Goal: Obtain resource: Obtain resource

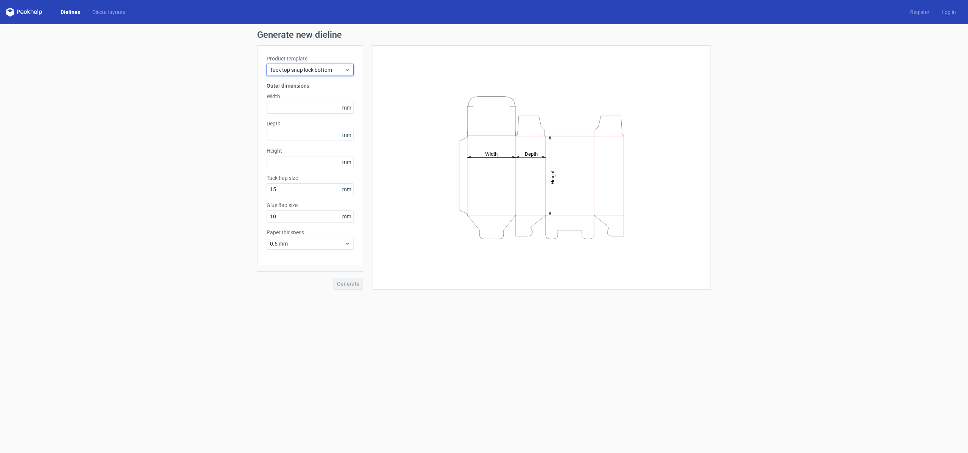
click at [313, 68] on span "Tuck top snap lock bottom" at bounding box center [307, 70] width 74 height 8
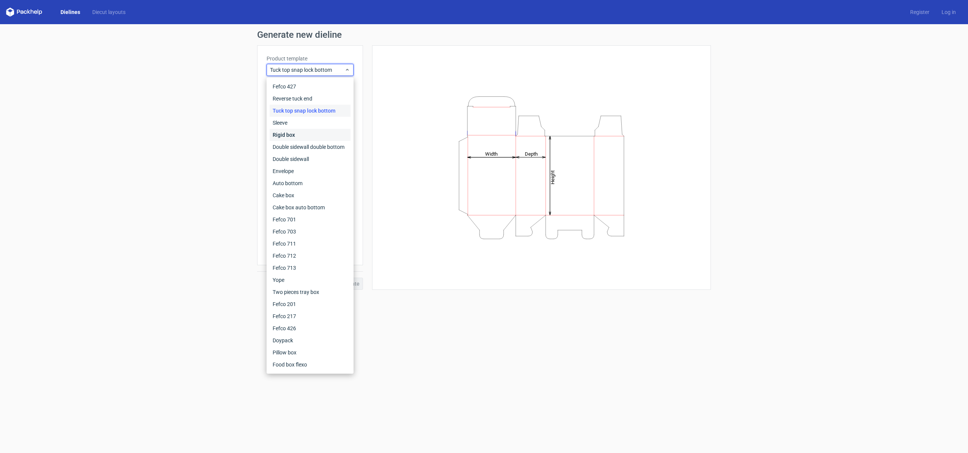
click at [327, 137] on div "Rigid box" at bounding box center [310, 135] width 81 height 12
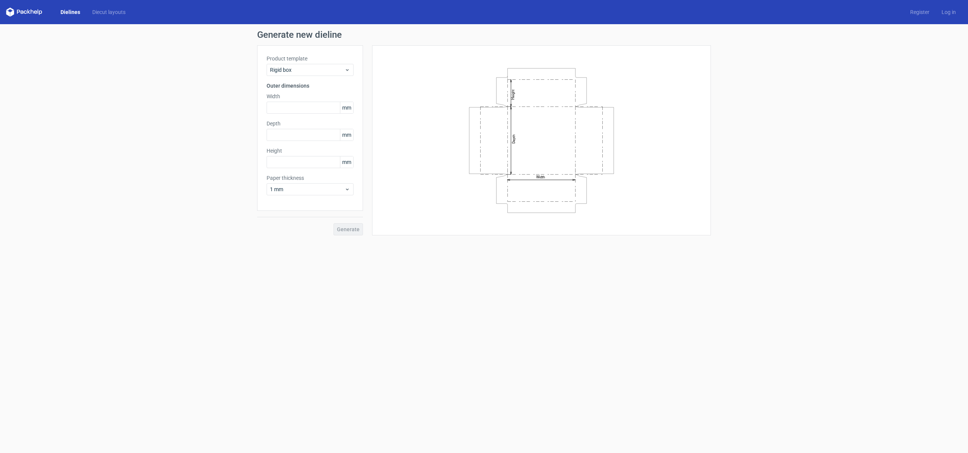
click at [304, 60] on label "Product template" at bounding box center [309, 59] width 87 height 8
click at [301, 65] on div "Rigid box" at bounding box center [309, 70] width 87 height 12
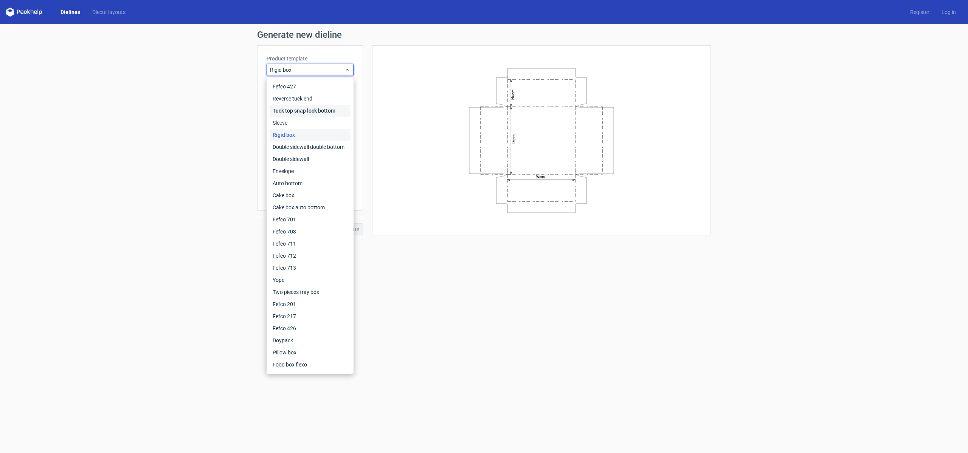
click at [327, 111] on div "Tuck top snap lock bottom" at bounding box center [310, 111] width 81 height 12
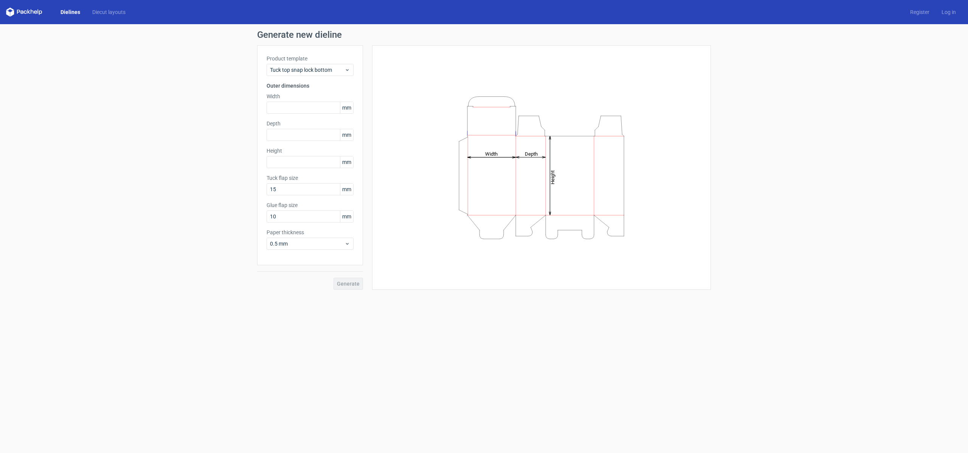
click at [23, 7] on div "Dielines Diecut layouts Register Log in" at bounding box center [484, 12] width 968 height 24
click at [22, 10] on icon at bounding box center [24, 12] width 36 height 9
click at [14, 26] on div "Generate new dieline Product template Tuck top snap lock bottom Outer dimension…" at bounding box center [484, 160] width 968 height 272
click at [8, 13] on polygon at bounding box center [8, 13] width 4 height 6
drag, startPoint x: 8, startPoint y: 13, endPoint x: 8, endPoint y: 6, distance: 6.4
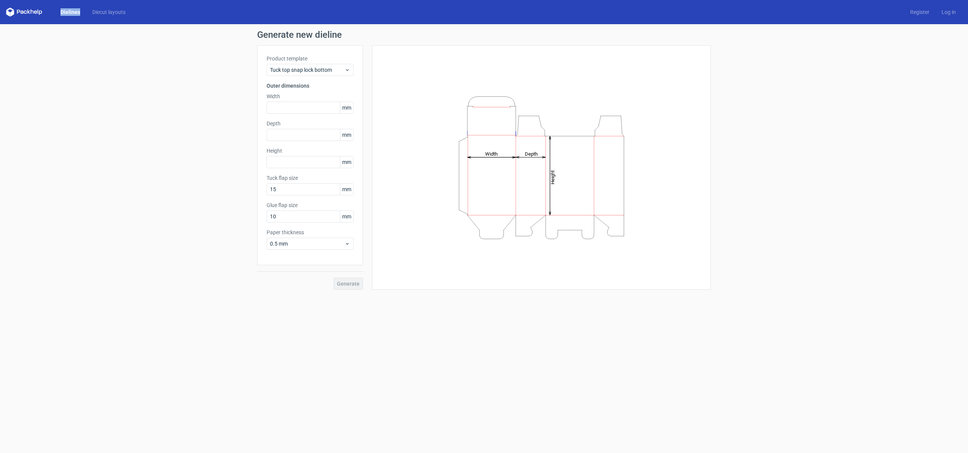
click at [8, 13] on polygon at bounding box center [8, 13] width 4 height 6
click at [73, 9] on link "Dielines" at bounding box center [70, 12] width 32 height 8
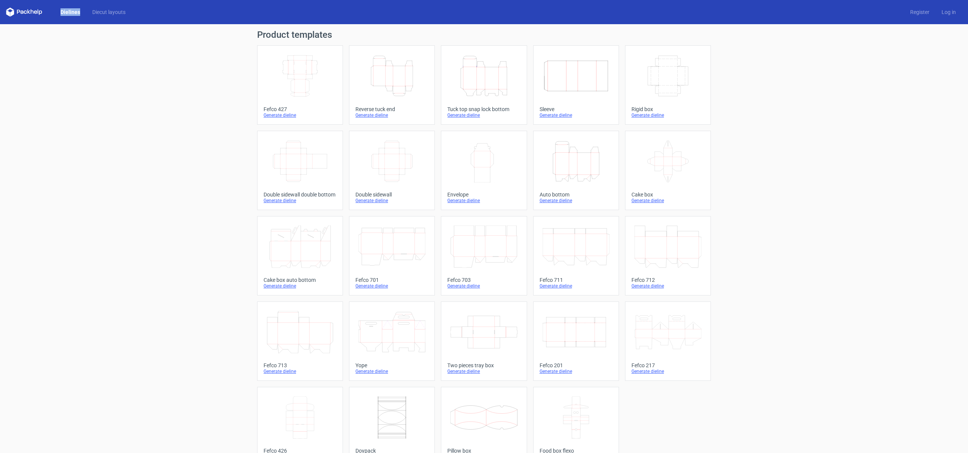
click at [572, 344] on icon "Width Depth Height" at bounding box center [575, 332] width 67 height 42
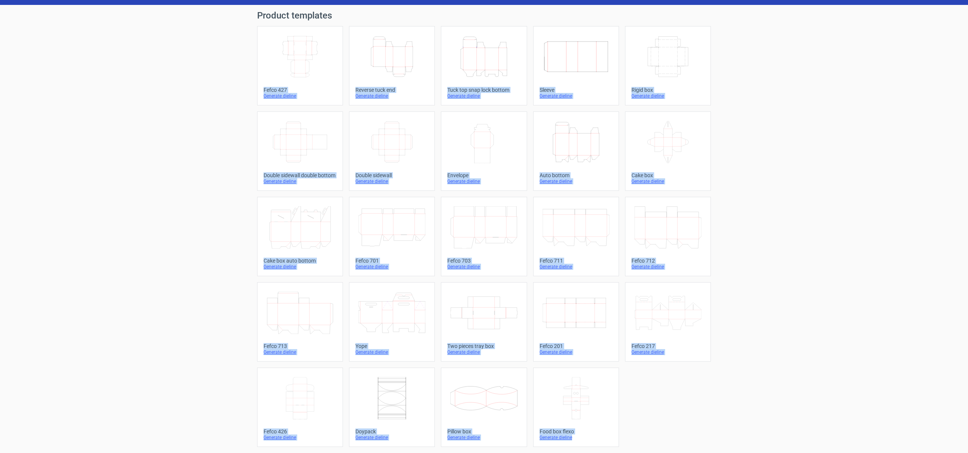
drag, startPoint x: 244, startPoint y: 87, endPoint x: 600, endPoint y: 440, distance: 502.0
click at [600, 440] on div "Product templates Width Depth Height Fefco 427 Generate dieline Height Depth Wi…" at bounding box center [484, 229] width 968 height 448
click at [710, 385] on div "Width Depth Height Fefco 427 Generate dieline Height Depth Width Reverse tuck e…" at bounding box center [484, 236] width 454 height 421
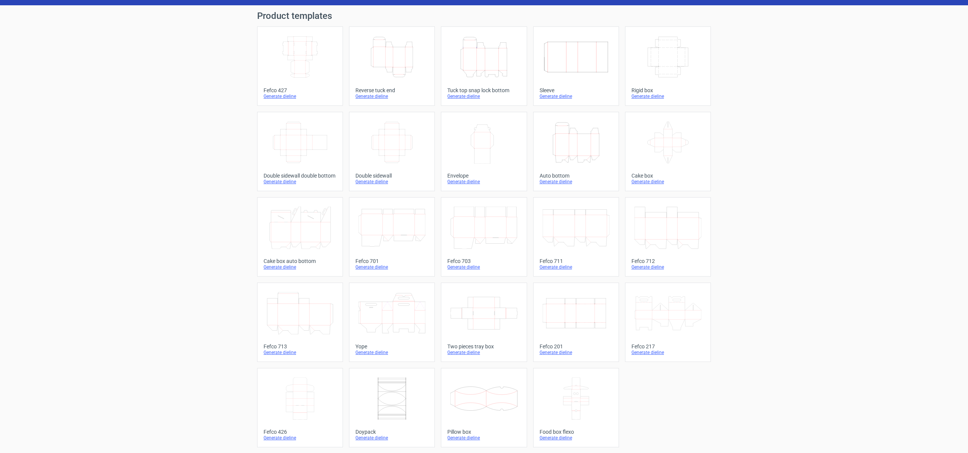
click at [592, 311] on icon "Width Depth Height" at bounding box center [575, 313] width 67 height 42
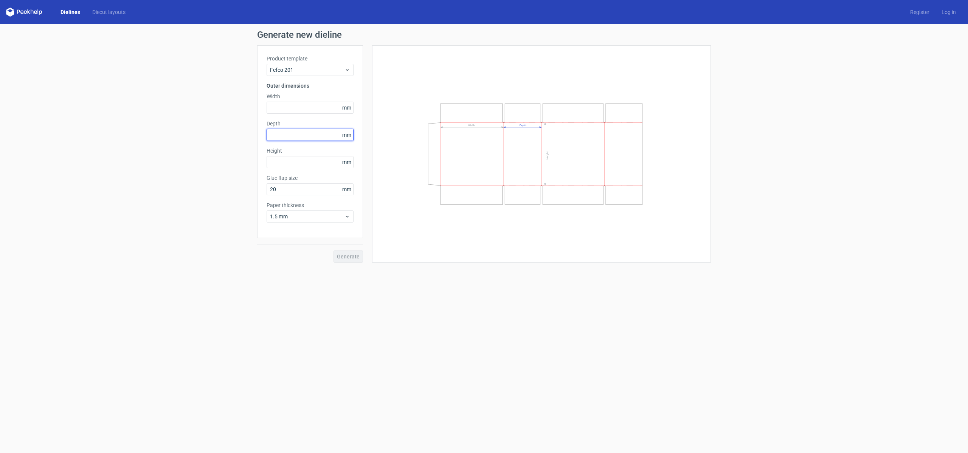
click at [298, 135] on input "text" at bounding box center [309, 135] width 87 height 12
type input "33"
click at [316, 107] on input "text" at bounding box center [309, 108] width 87 height 12
type input "26"
click at [318, 159] on input "text" at bounding box center [309, 162] width 87 height 12
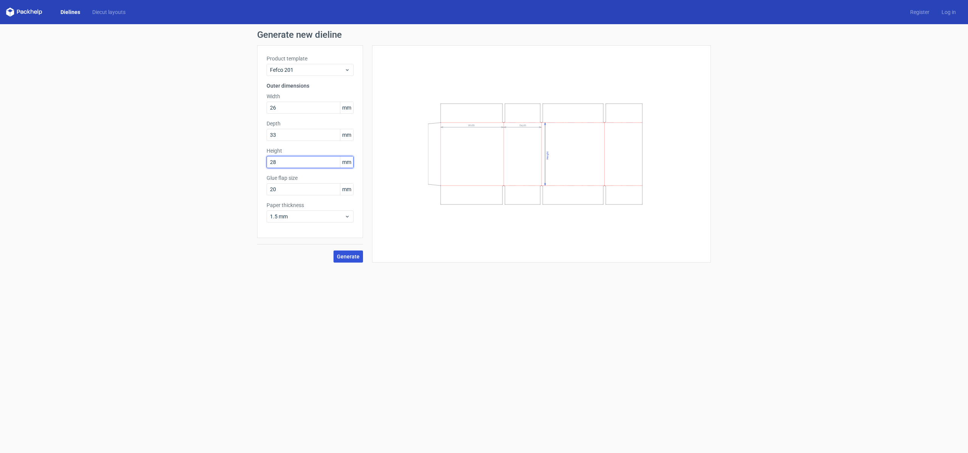
type input "28"
click at [353, 259] on span "Generate" at bounding box center [348, 256] width 23 height 5
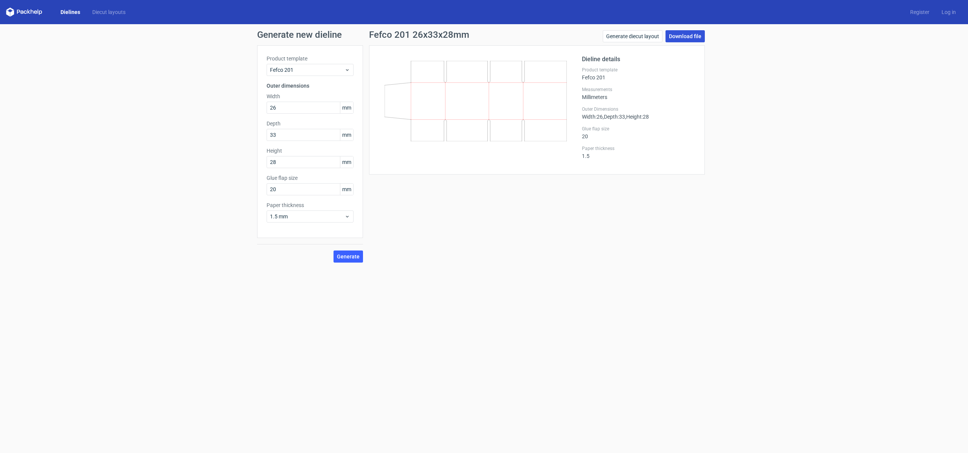
click at [689, 34] on link "Download file" at bounding box center [684, 36] width 39 height 12
click at [305, 218] on span "1.5 mm" at bounding box center [307, 217] width 74 height 8
click at [318, 218] on span "1.5 mm" at bounding box center [307, 217] width 74 height 8
click at [302, 285] on div "3 mm" at bounding box center [310, 282] width 81 height 12
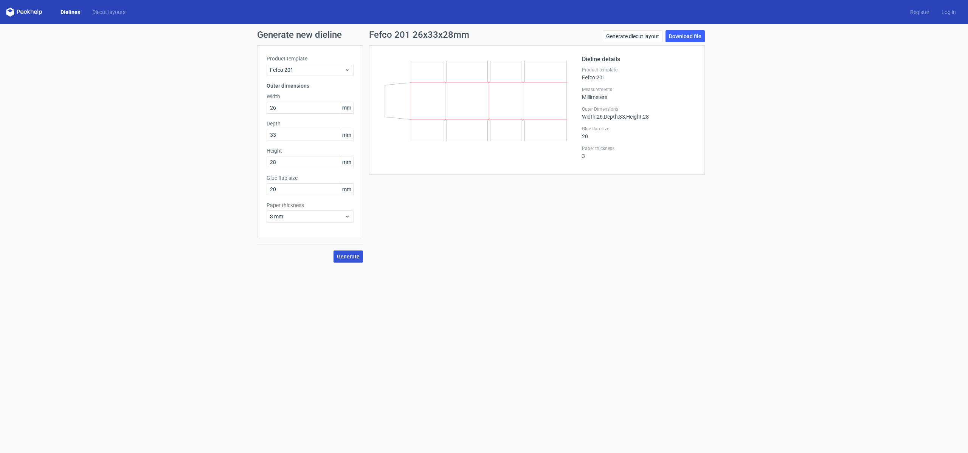
click at [347, 257] on span "Generate" at bounding box center [348, 256] width 23 height 5
click at [682, 37] on link "Download file" at bounding box center [684, 36] width 39 height 12
click at [344, 107] on span "mm" at bounding box center [346, 107] width 13 height 11
click at [349, 108] on span "mm" at bounding box center [346, 107] width 13 height 11
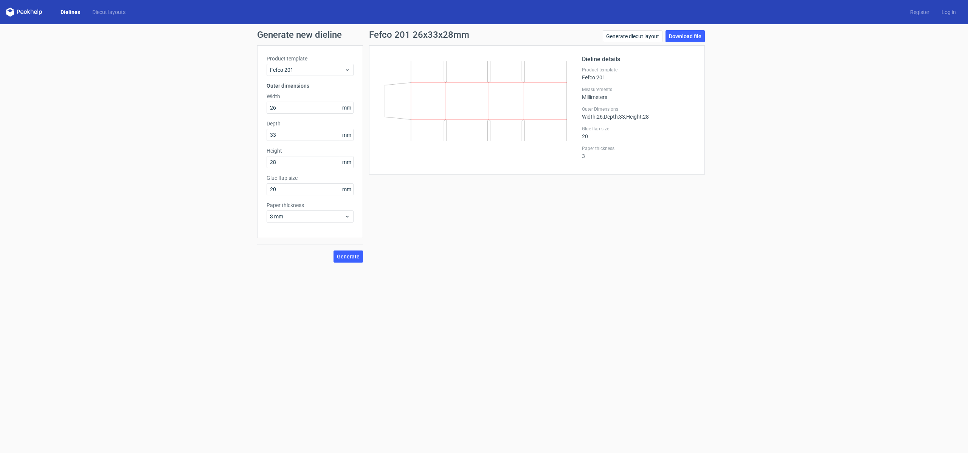
click at [360, 108] on div "Product template Fefco 201 Outer dimensions Width 26 mm Depth 33 mm Height 28 m…" at bounding box center [310, 141] width 106 height 193
click at [350, 106] on span "mm" at bounding box center [346, 107] width 13 height 11
drag, startPoint x: 347, startPoint y: 108, endPoint x: 339, endPoint y: 108, distance: 8.3
click at [328, 107] on div "26 mm" at bounding box center [309, 108] width 87 height 12
click at [310, 110] on input "26" at bounding box center [309, 108] width 87 height 12
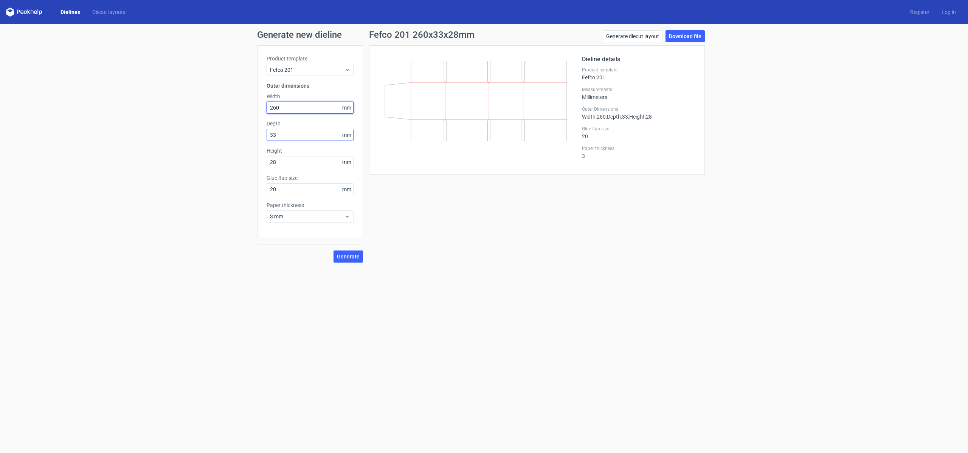
type input "260"
click at [295, 133] on input "33" at bounding box center [309, 135] width 87 height 12
type input "330"
click at [285, 166] on input "28" at bounding box center [309, 162] width 87 height 12
type input "280"
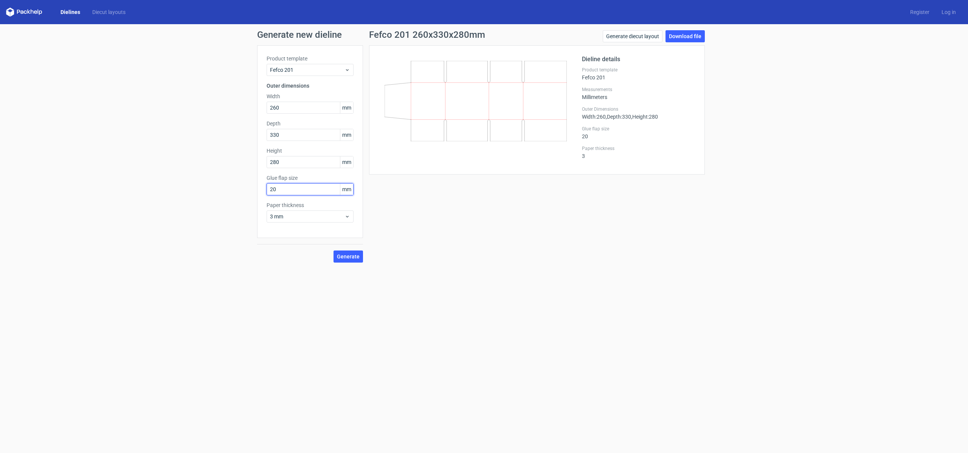
click at [288, 187] on input "20" at bounding box center [309, 189] width 87 height 12
type input "200"
click at [344, 260] on button "Generate" at bounding box center [347, 257] width 29 height 12
click at [685, 34] on link "Download file" at bounding box center [684, 36] width 39 height 12
